Goal: Check status: Check status

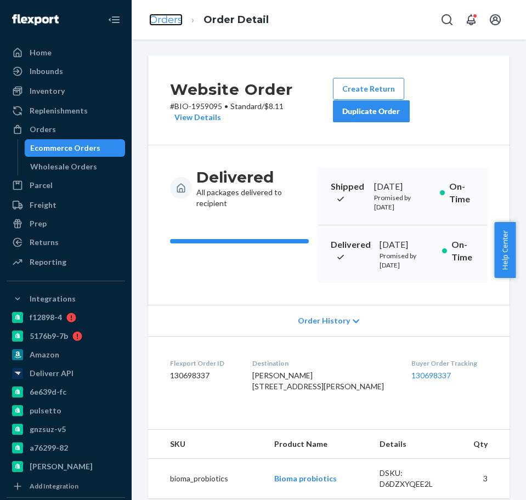
click at [166, 24] on link "Orders" at bounding box center [165, 20] width 33 height 12
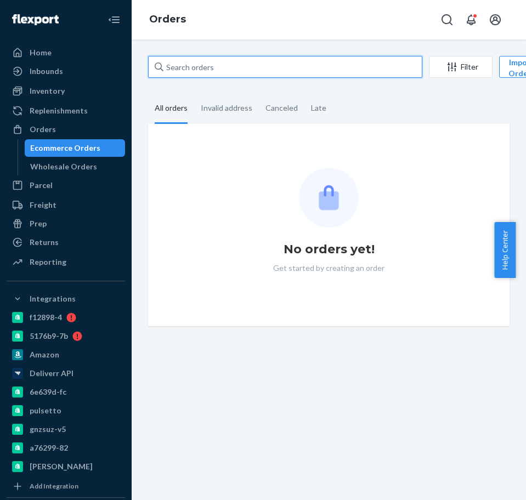
click at [248, 74] on input "text" at bounding box center [285, 67] width 274 height 22
paste input "2411253"
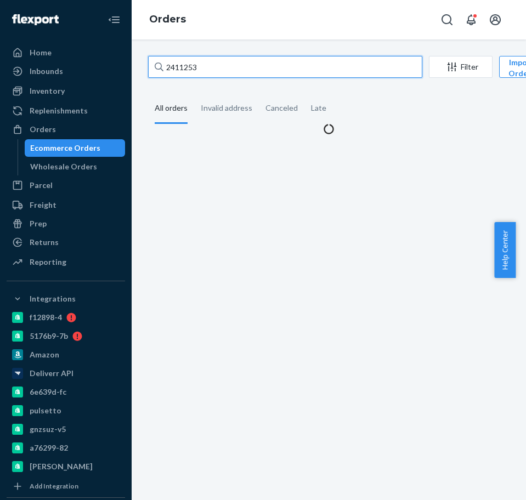
click at [182, 63] on input "2411253" at bounding box center [285, 67] width 274 height 22
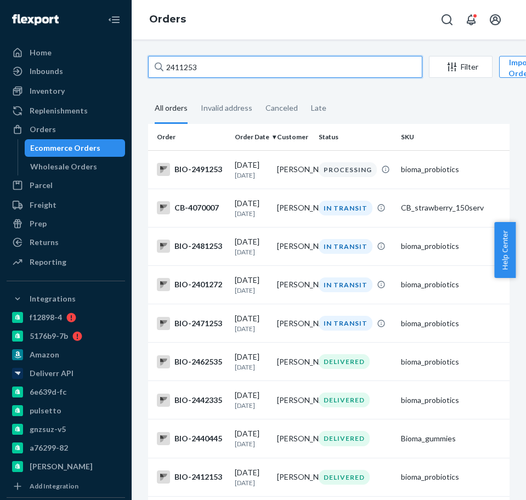
drag, startPoint x: 238, startPoint y: 70, endPoint x: 139, endPoint y: 77, distance: 98.9
click at [139, 77] on div "2411253 Filter Import Orders Create order Ecommerce order Removal order All ord…" at bounding box center [329, 269] width 394 height 460
click at [228, 73] on input "2411253" at bounding box center [285, 67] width 274 height 22
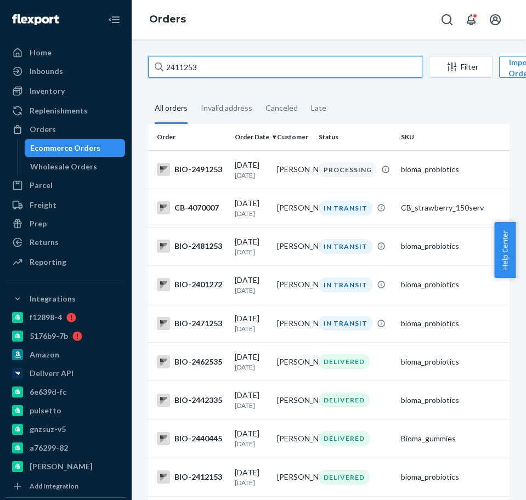
paste input "9"
click at [220, 70] on input "2411259" at bounding box center [285, 67] width 274 height 22
paste input "[EMAIL_ADDRESS][DOMAIN_NAME]"
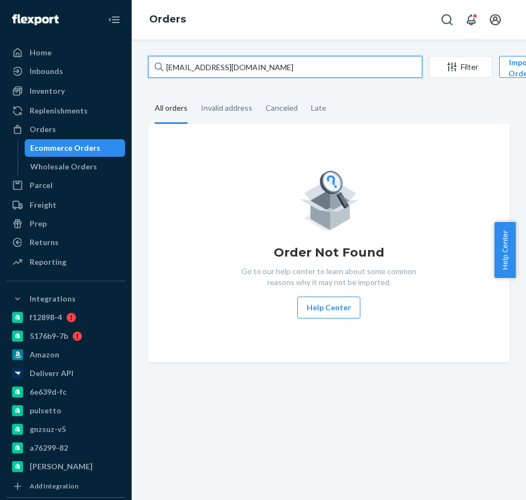
click at [170, 61] on input "[EMAIL_ADDRESS][DOMAIN_NAME]" at bounding box center [285, 67] width 274 height 22
click at [361, 197] on div "Order Not Found Go to our help center to learn about some common reasons why it…" at bounding box center [329, 243] width 344 height 151
drag, startPoint x: 271, startPoint y: 49, endPoint x: 269, endPoint y: 69, distance: 19.9
click at [269, 66] on div "[EMAIL_ADDRESS][DOMAIN_NAME] Filter Import Orders Create order Ecommerce order …" at bounding box center [329, 269] width 394 height 460
drag, startPoint x: 269, startPoint y: 71, endPoint x: 162, endPoint y: 77, distance: 107.0
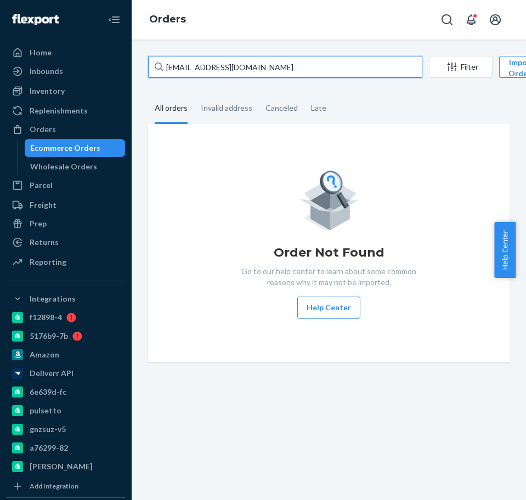
click at [162, 77] on div "[EMAIL_ADDRESS][DOMAIN_NAME]" at bounding box center [285, 67] width 274 height 22
paste input "text"
click at [168, 68] on input "[EMAIL_ADDRESS][DOMAIN_NAME]" at bounding box center [285, 67] width 274 height 22
click at [310, 72] on input "[EMAIL_ADDRESS][DOMAIN_NAME]" at bounding box center [285, 67] width 274 height 22
click at [311, 67] on input "[EMAIL_ADDRESS][DOMAIN_NAME]" at bounding box center [285, 67] width 274 height 22
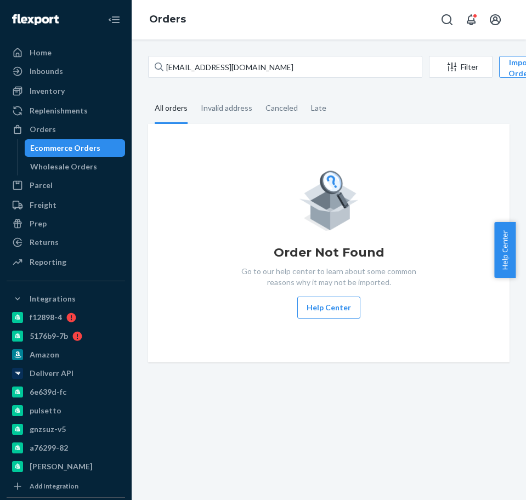
click at [376, 85] on div "[EMAIL_ADDRESS][DOMAIN_NAME] Filter Import Orders Create order Ecommerce order …" at bounding box center [329, 209] width 378 height 306
click at [370, 74] on input "[EMAIL_ADDRESS][DOMAIN_NAME]" at bounding box center [285, 67] width 274 height 22
paste input "Mckinsey Matney"
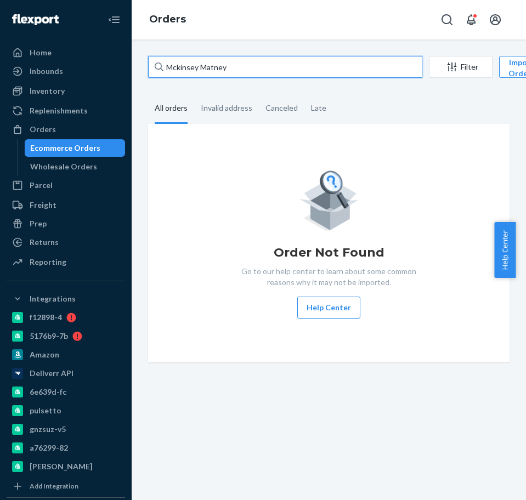
click at [370, 74] on input "Mckinsey Matney" at bounding box center [285, 67] width 274 height 22
drag, startPoint x: 363, startPoint y: 74, endPoint x: 146, endPoint y: 74, distance: 217.5
click at [146, 74] on div "Mckinsey Matney Filter Import Orders Create order Ecommerce order Removal order…" at bounding box center [329, 209] width 378 height 306
paste input "text"
click at [233, 336] on div "Order Not Found Go to our help center to learn about some common reasons why it…" at bounding box center [328, 243] width 361 height 238
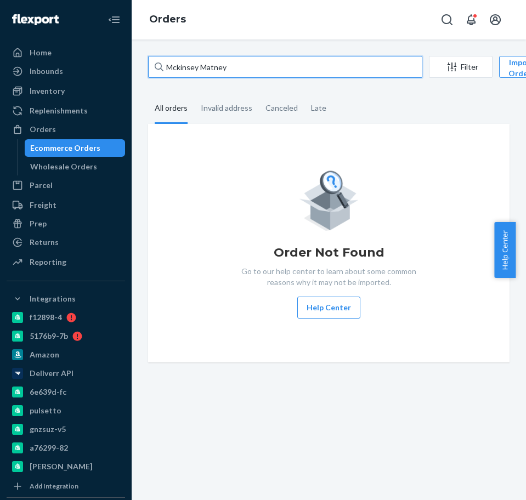
click at [259, 61] on input "Mckinsey Matney" at bounding box center [285, 67] width 274 height 22
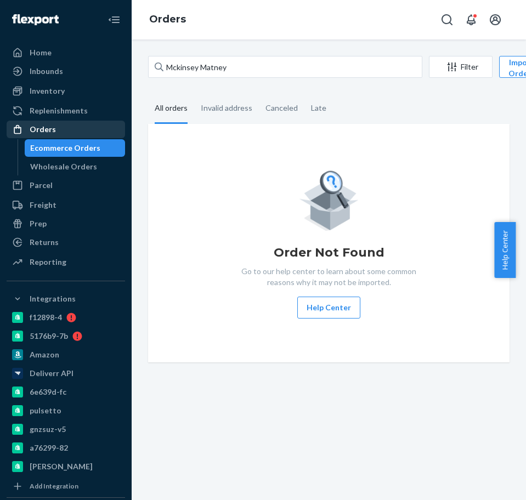
click at [71, 128] on div "Orders" at bounding box center [66, 129] width 116 height 15
click at [60, 135] on div "Orders" at bounding box center [66, 129] width 116 height 15
click at [51, 131] on div "Orders" at bounding box center [43, 129] width 26 height 11
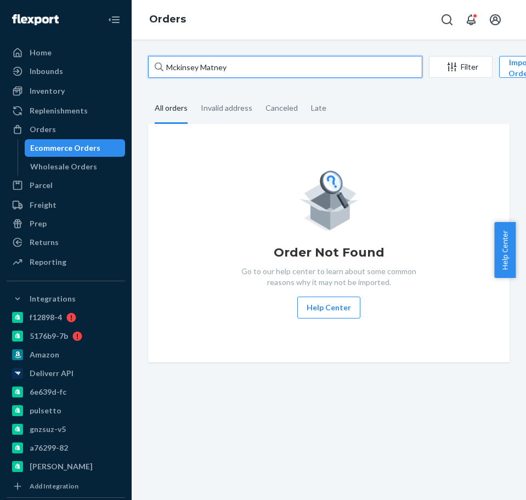
click at [271, 65] on input "Mckinsey Matney" at bounding box center [285, 67] width 274 height 22
drag, startPoint x: 271, startPoint y: 65, endPoint x: 64, endPoint y: 66, distance: 206.6
click at [64, 66] on div "Home Inbounds Shipping Plans Problems Inventory Products Branded Packaging Repl…" at bounding box center [263, 250] width 526 height 500
click at [242, 56] on input "Mckinsey Matney" at bounding box center [285, 67] width 274 height 22
click at [243, 56] on input "Mckinsey Matney" at bounding box center [285, 67] width 274 height 22
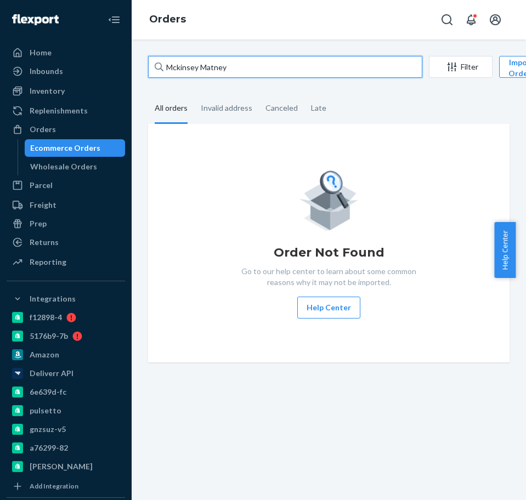
click at [243, 56] on input "Mckinsey Matney" at bounding box center [285, 67] width 274 height 22
paste input "2411253"
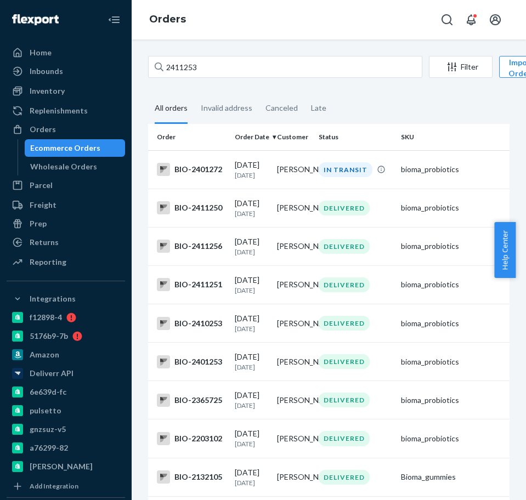
click at [319, 80] on div "2411253 Filter Import Orders Create order Ecommerce order Removal order" at bounding box center [328, 68] width 361 height 25
click at [307, 66] on input "2411253" at bounding box center [285, 67] width 274 height 22
paste input "160182"
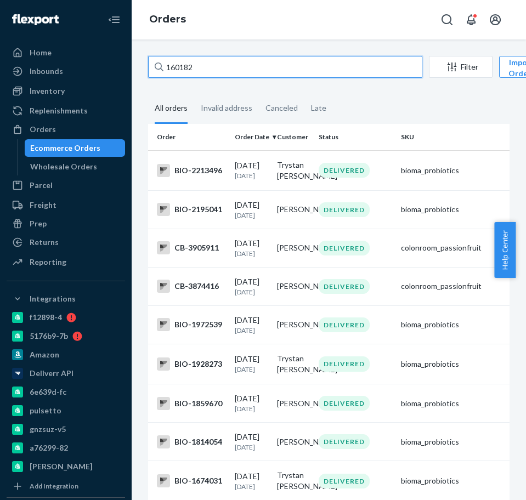
click at [206, 71] on input "160182" at bounding box center [285, 67] width 274 height 22
paste input "2411253"
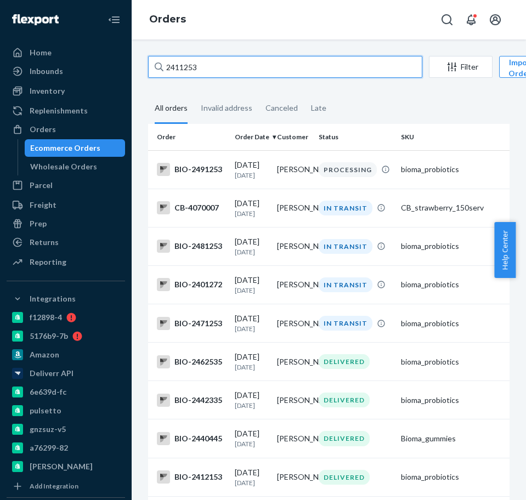
type input "2411253"
click at [213, 67] on input "2411253" at bounding box center [285, 67] width 274 height 22
click at [261, 72] on input "2411253" at bounding box center [285, 67] width 274 height 22
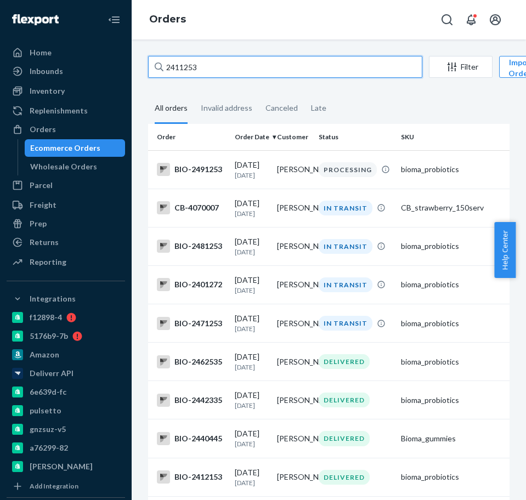
click at [225, 72] on input "2411253" at bounding box center [285, 67] width 274 height 22
